Goal: Learn about a topic

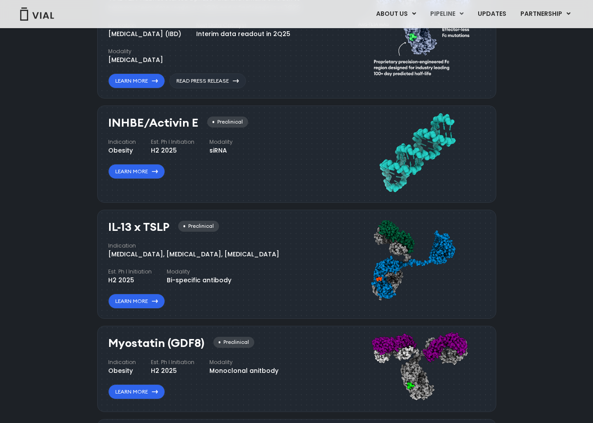
scroll to position [686, 0]
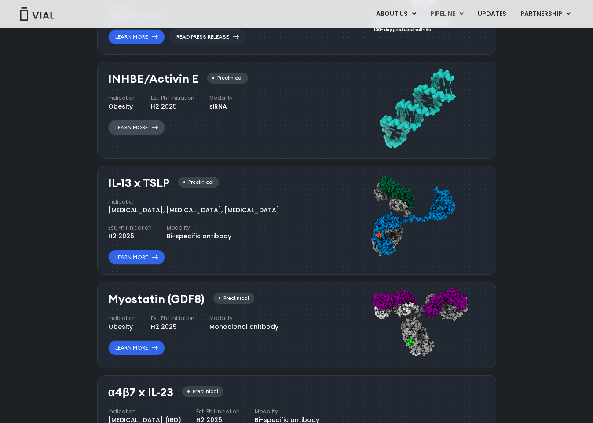
click at [125, 125] on link "Learn More" at bounding box center [136, 127] width 57 height 15
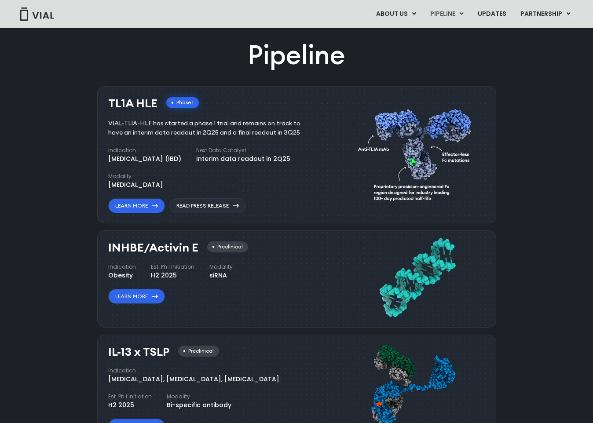
scroll to position [510, 0]
